Goal: Check status: Check status

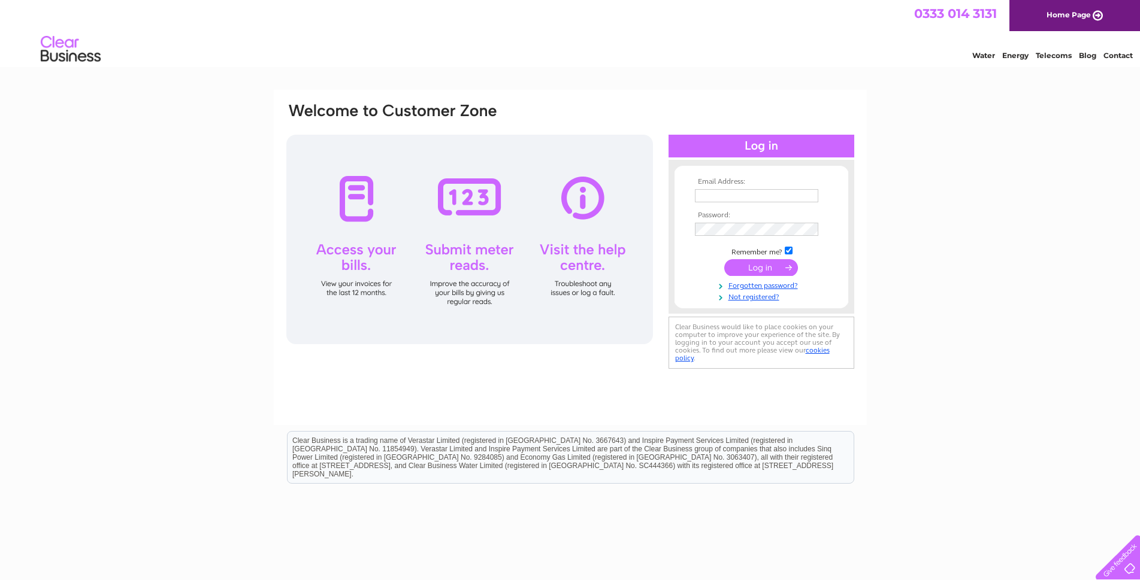
type input "[EMAIL_ADDRESS][DOMAIN_NAME]"
click at [758, 268] on input "submit" at bounding box center [761, 267] width 74 height 17
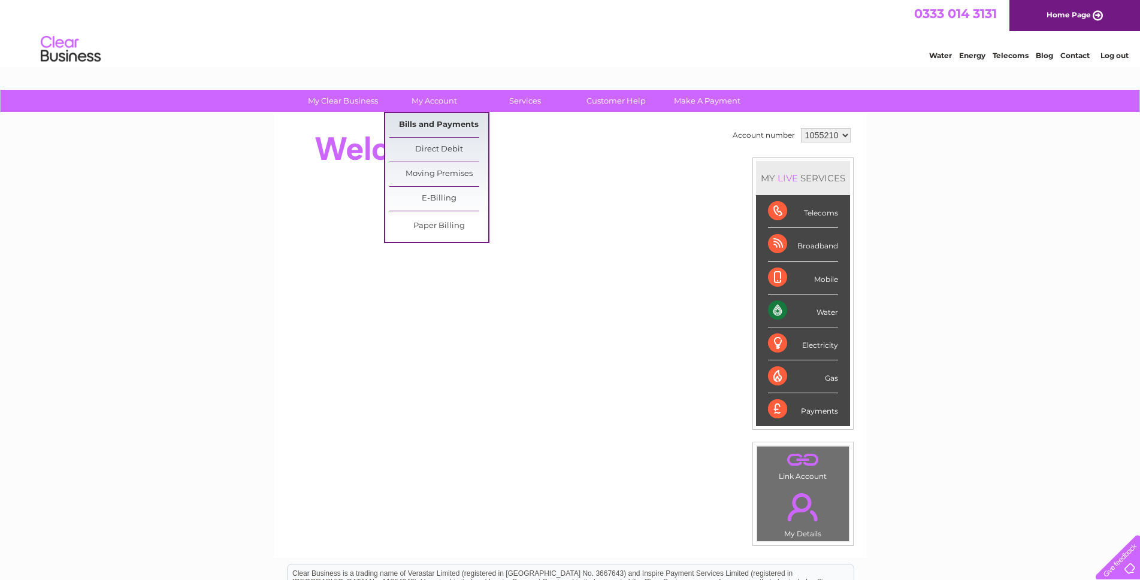
click at [431, 128] on link "Bills and Payments" at bounding box center [438, 125] width 99 height 24
